Goal: Entertainment & Leisure: Browse casually

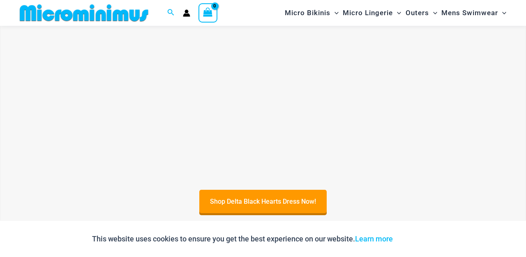
scroll to position [287, 0]
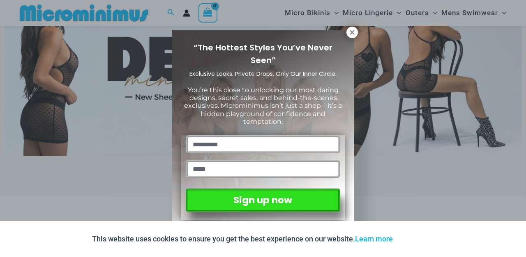
click at [354, 32] on icon at bounding box center [351, 32] width 7 height 7
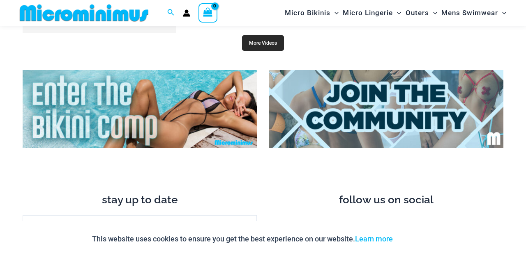
scroll to position [3106, 0]
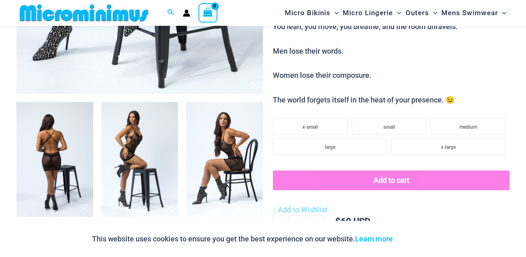
scroll to position [390, 0]
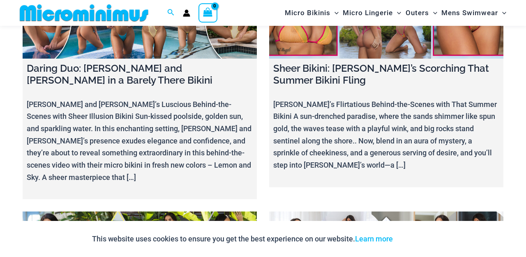
scroll to position [5757, 0]
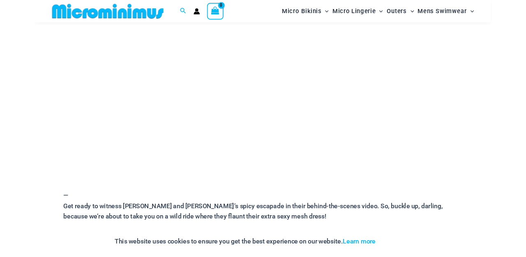
scroll to position [172, 0]
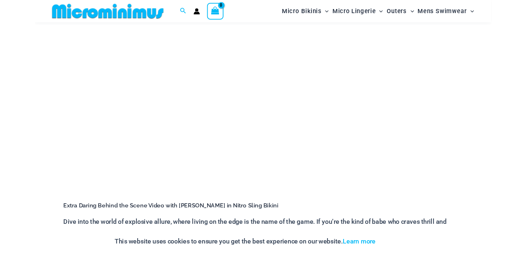
scroll to position [161, 0]
